Goal: Find specific page/section: Find specific page/section

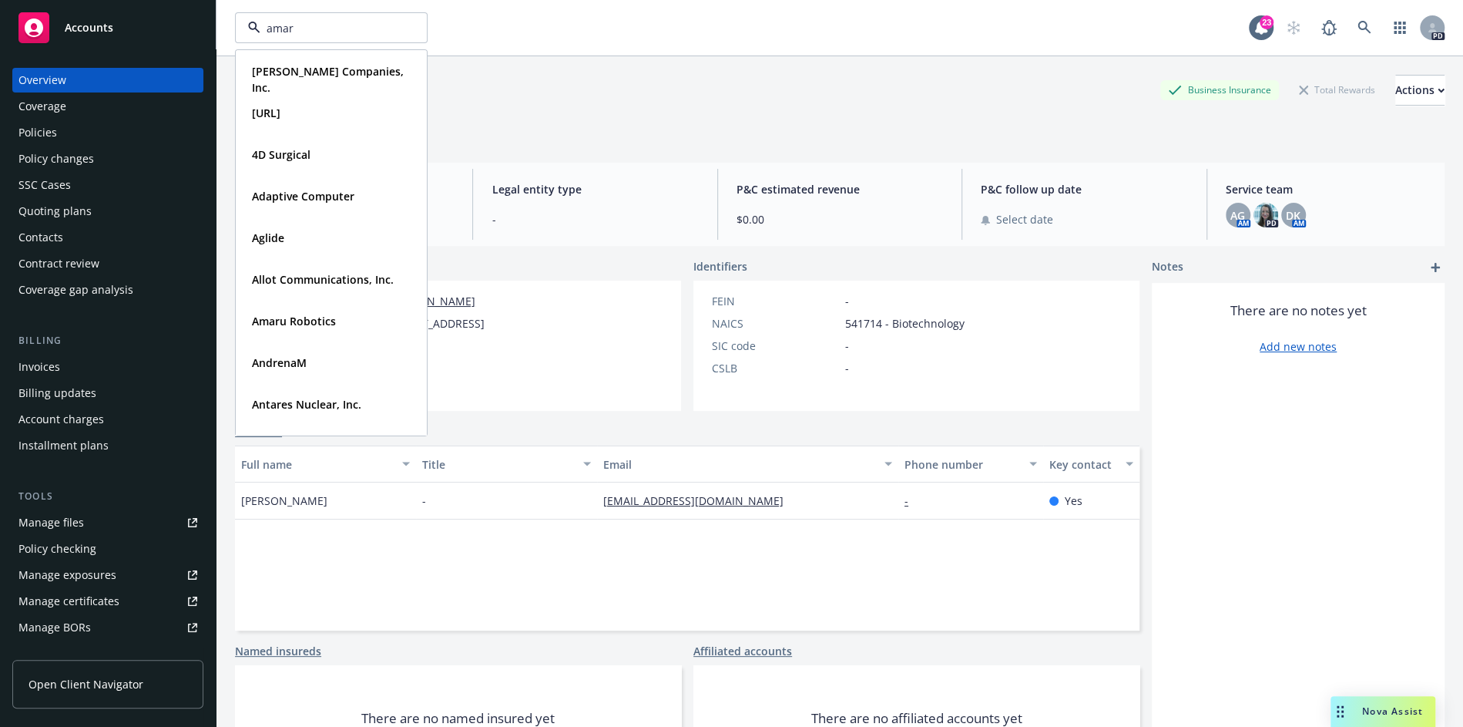
type input "amaru"
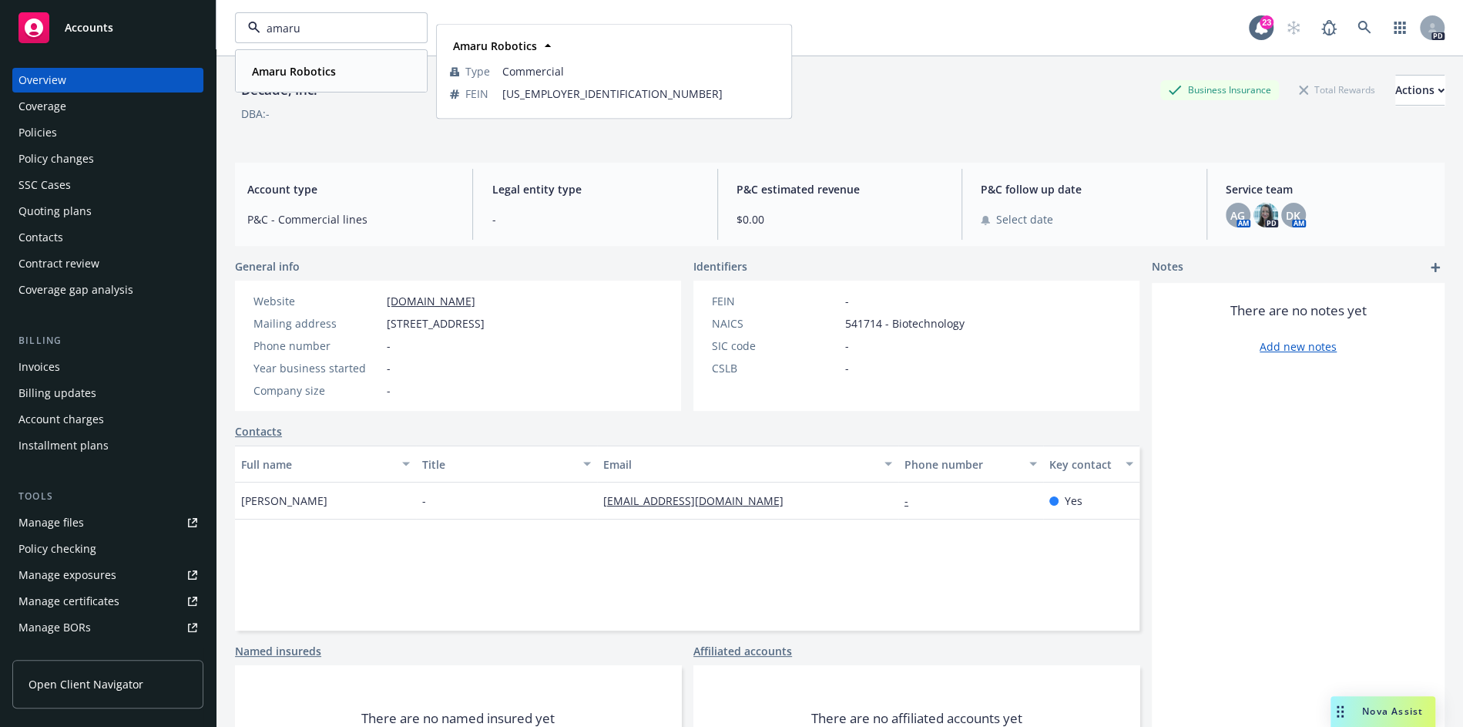
click at [308, 76] on strong "Amaru Robotics" at bounding box center [294, 71] width 84 height 15
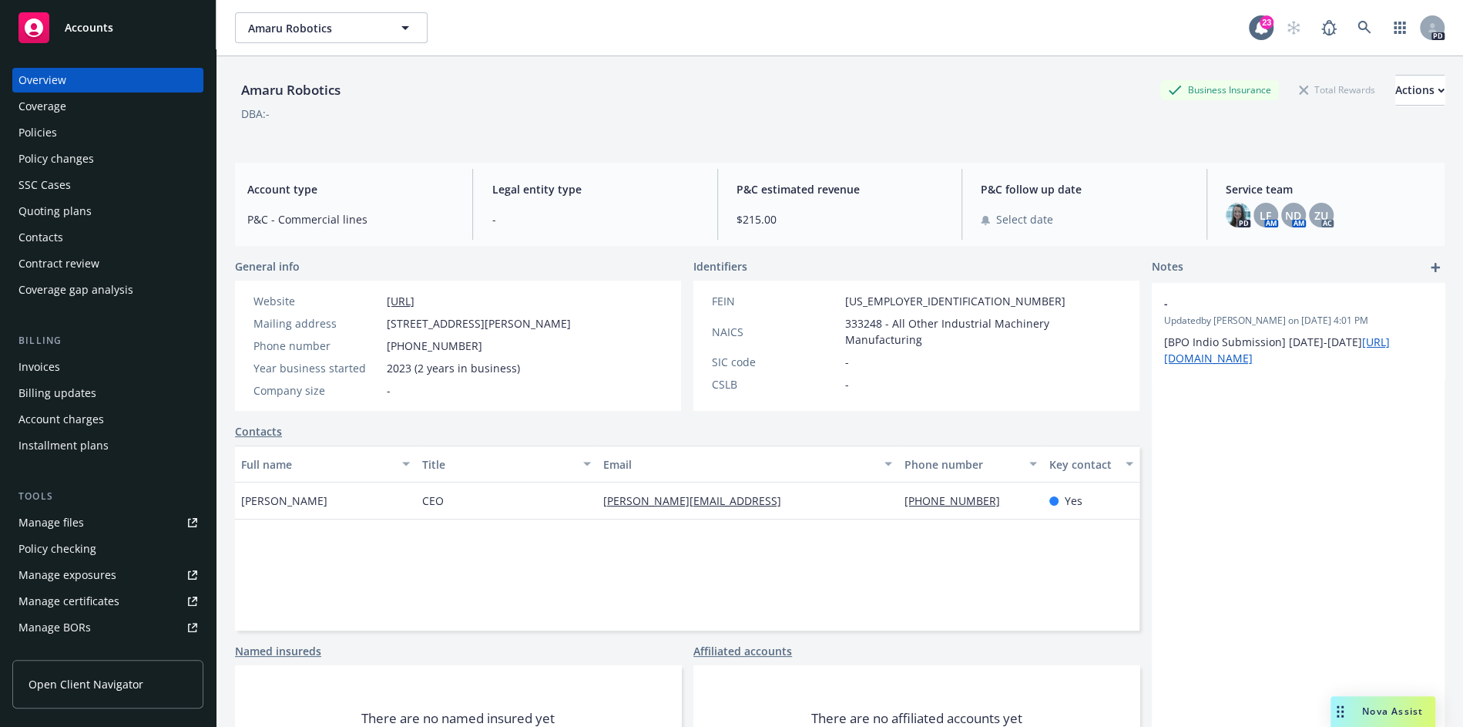
scroll to position [79, 0]
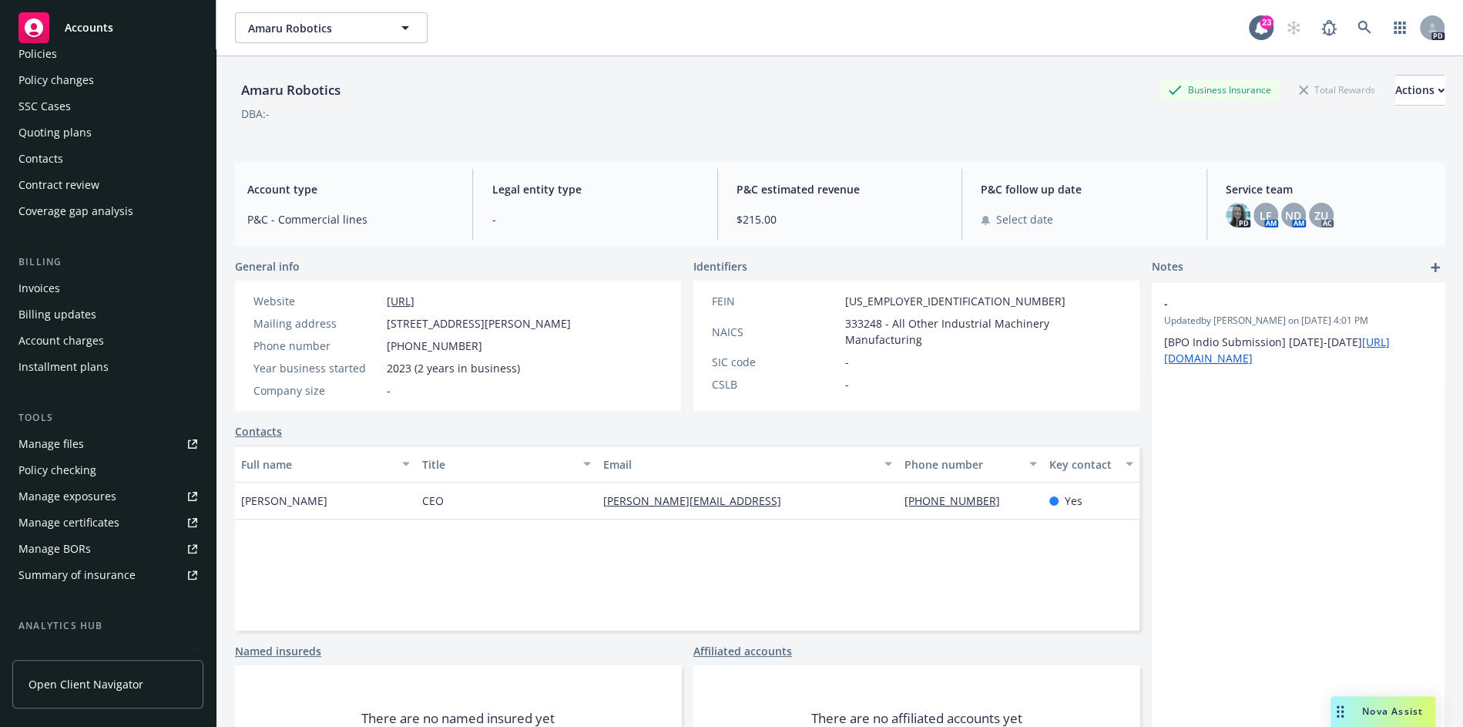
click at [81, 519] on div "Manage certificates" at bounding box center [68, 522] width 101 height 25
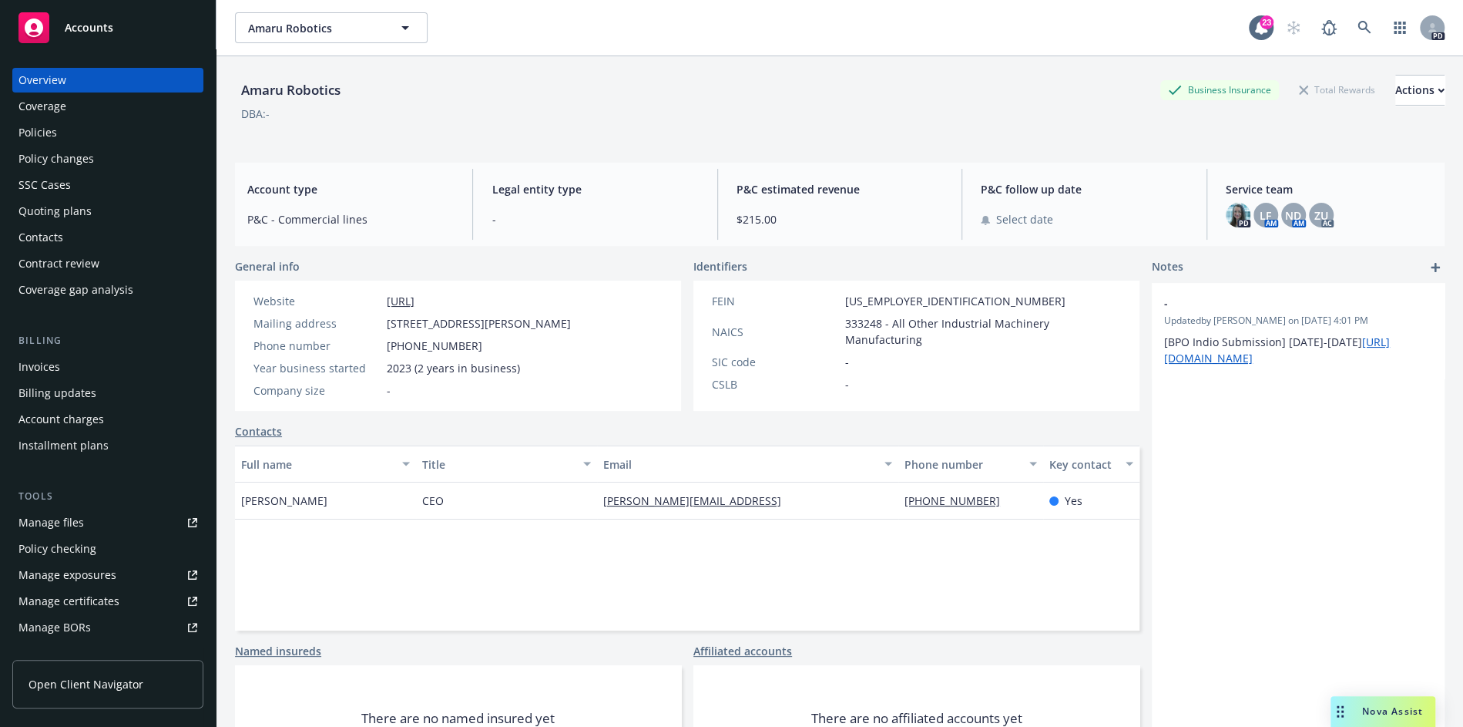
click at [72, 126] on div "Policies" at bounding box center [107, 132] width 179 height 25
